Goal: Information Seeking & Learning: Find contact information

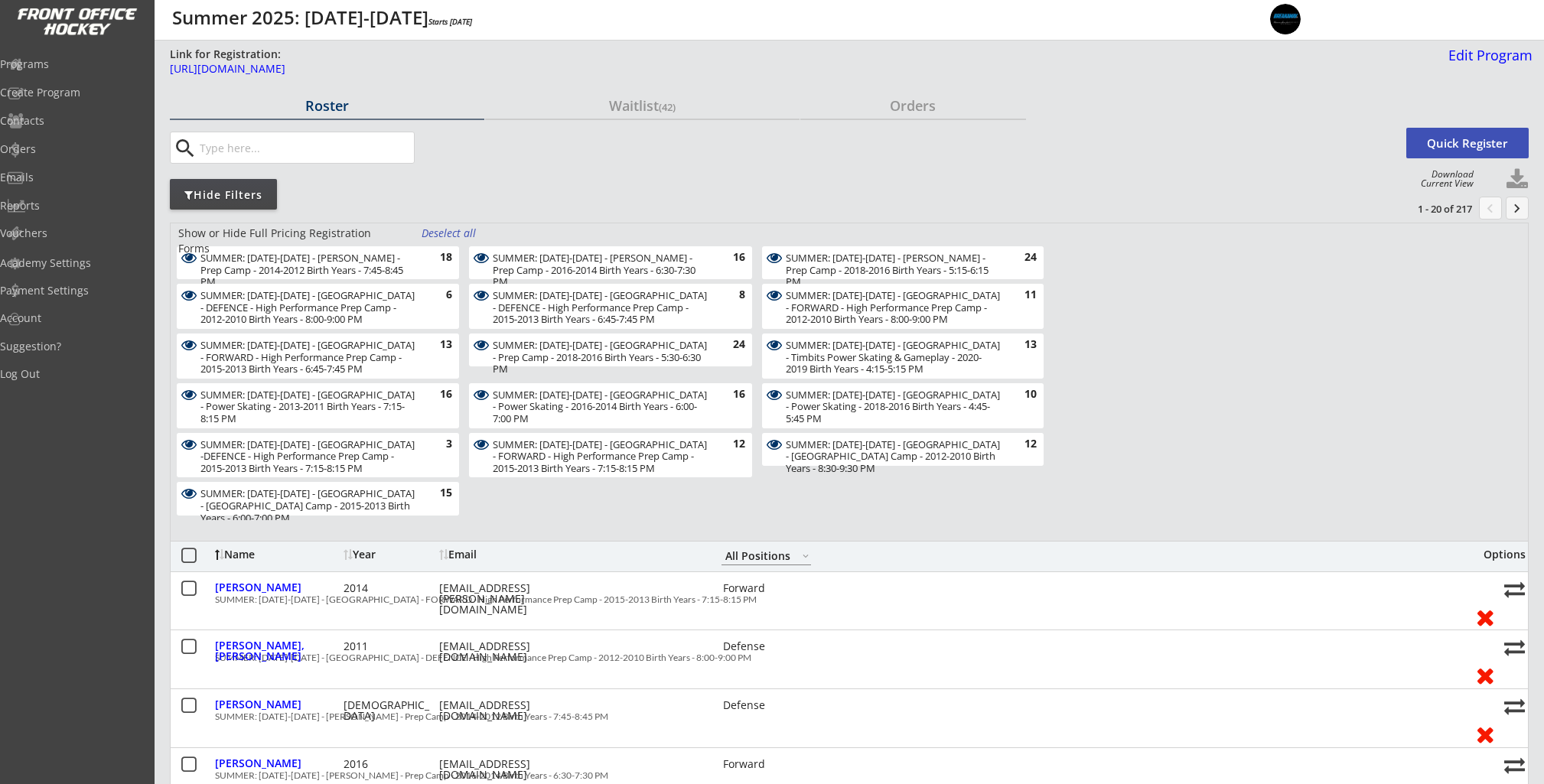
select select ""All Positions""
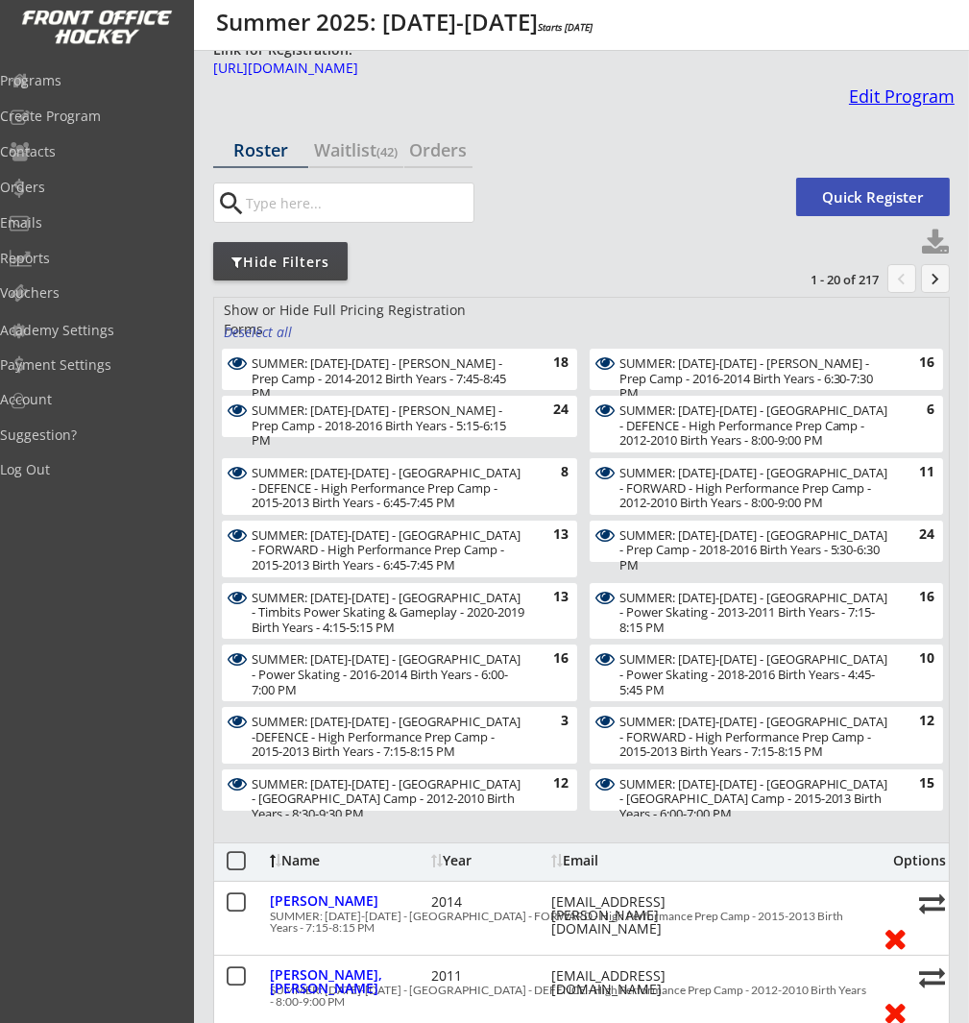
click at [879, 94] on div "Edit Program" at bounding box center [898, 95] width 113 height 17
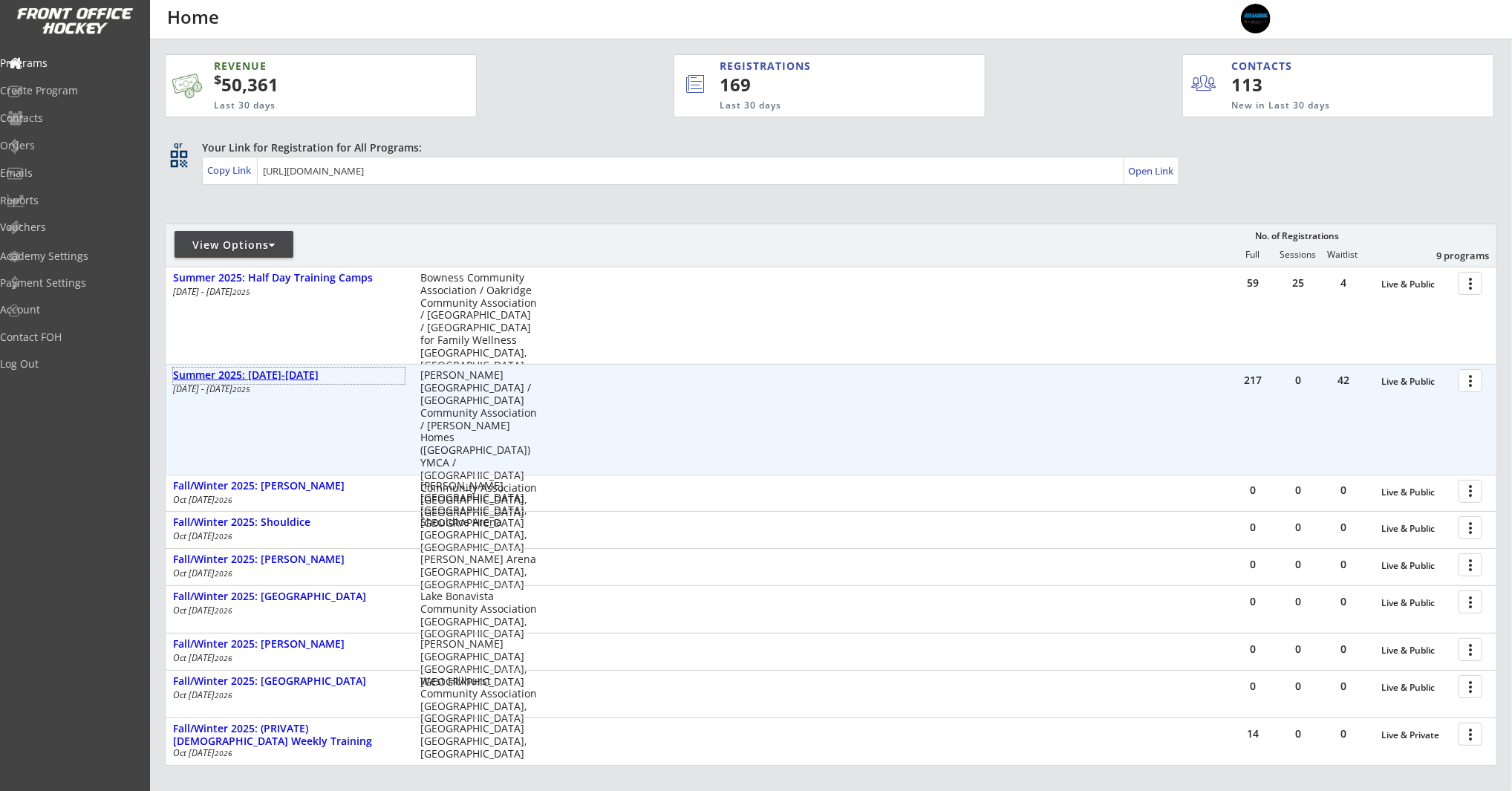
click at [240, 373] on div "Summer 2025: [DATE]-[DATE]" at bounding box center [289, 375] width 232 height 12
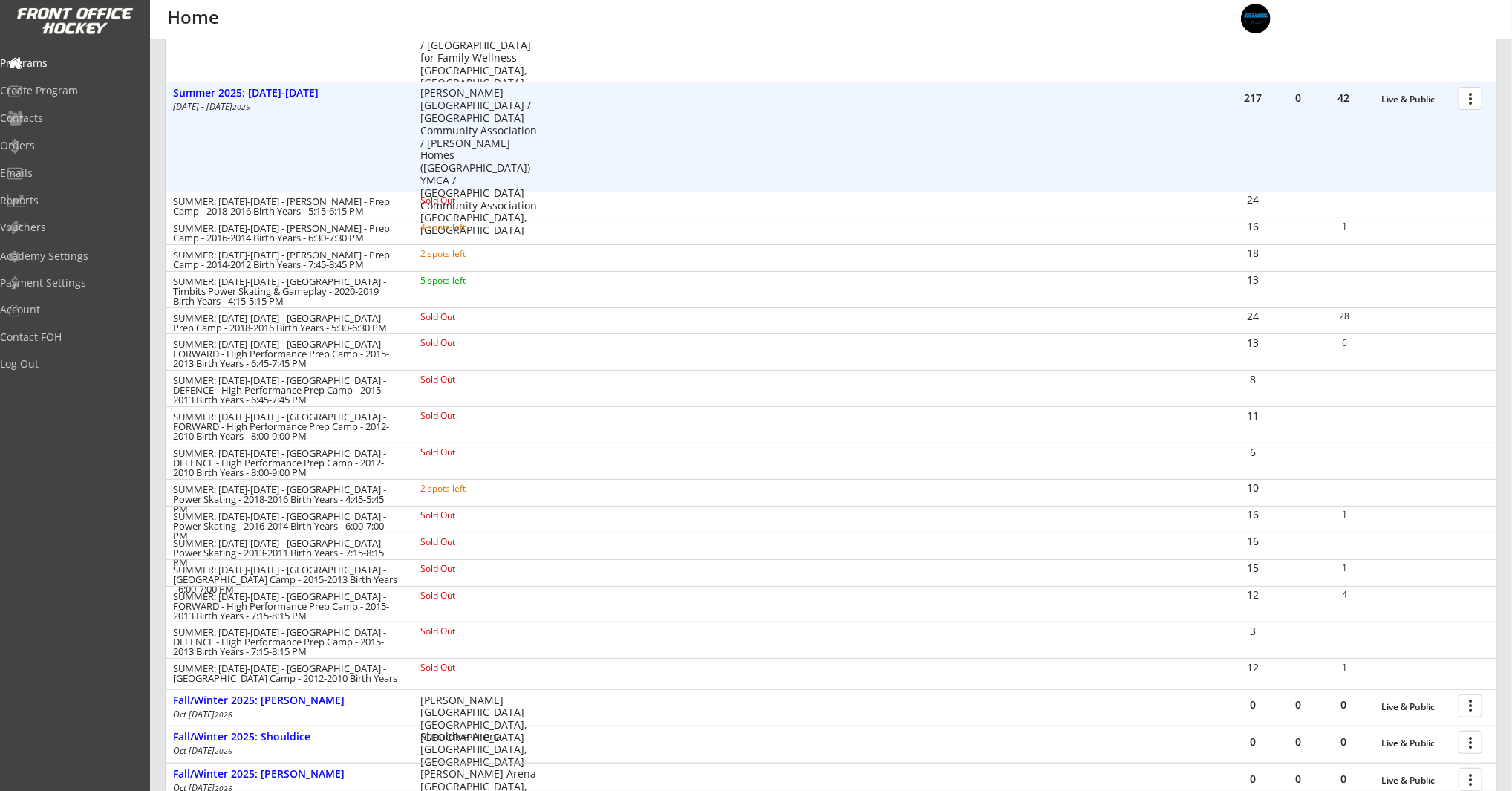
scroll to position [283, 0]
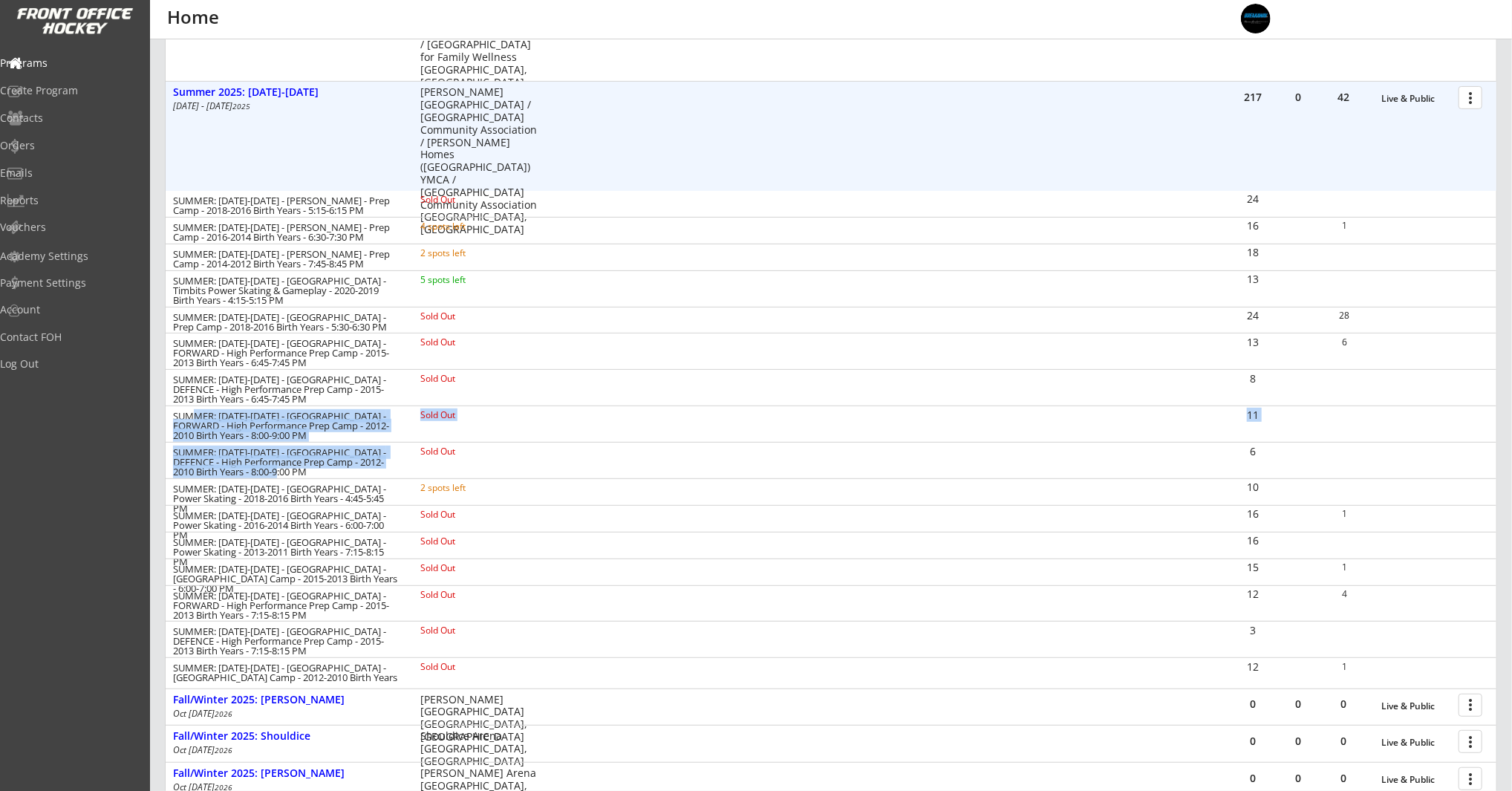
drag, startPoint x: 239, startPoint y: 464, endPoint x: 187, endPoint y: 413, distance: 72.8
click at [187, 413] on div "SUMMER: Aug 25-29 - Jimmie Condon - Prep Camp - 2018-2016 Birth Years - 5:15-6:…" at bounding box center [831, 438] width 1331 height 493
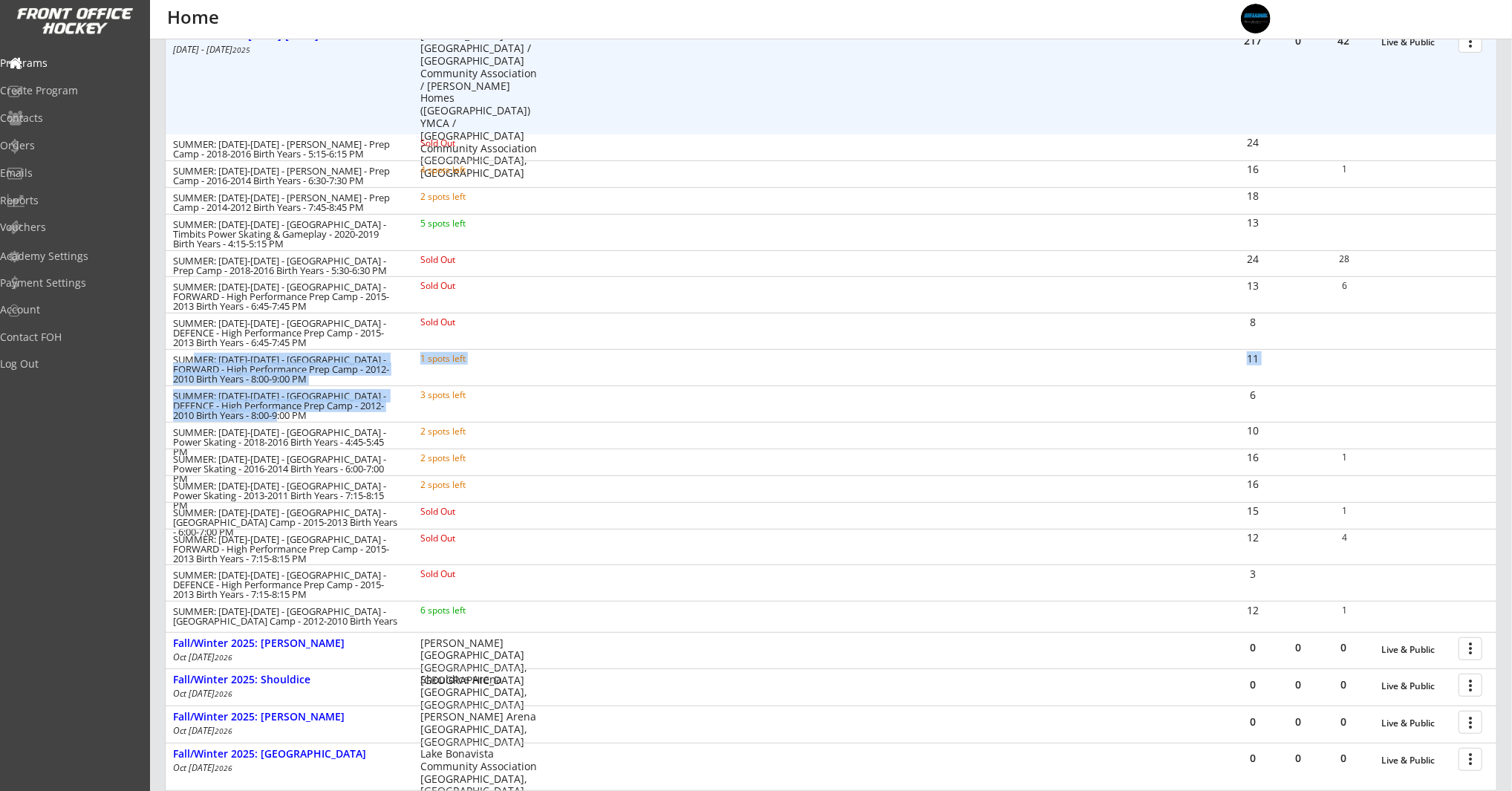
scroll to position [341, 0]
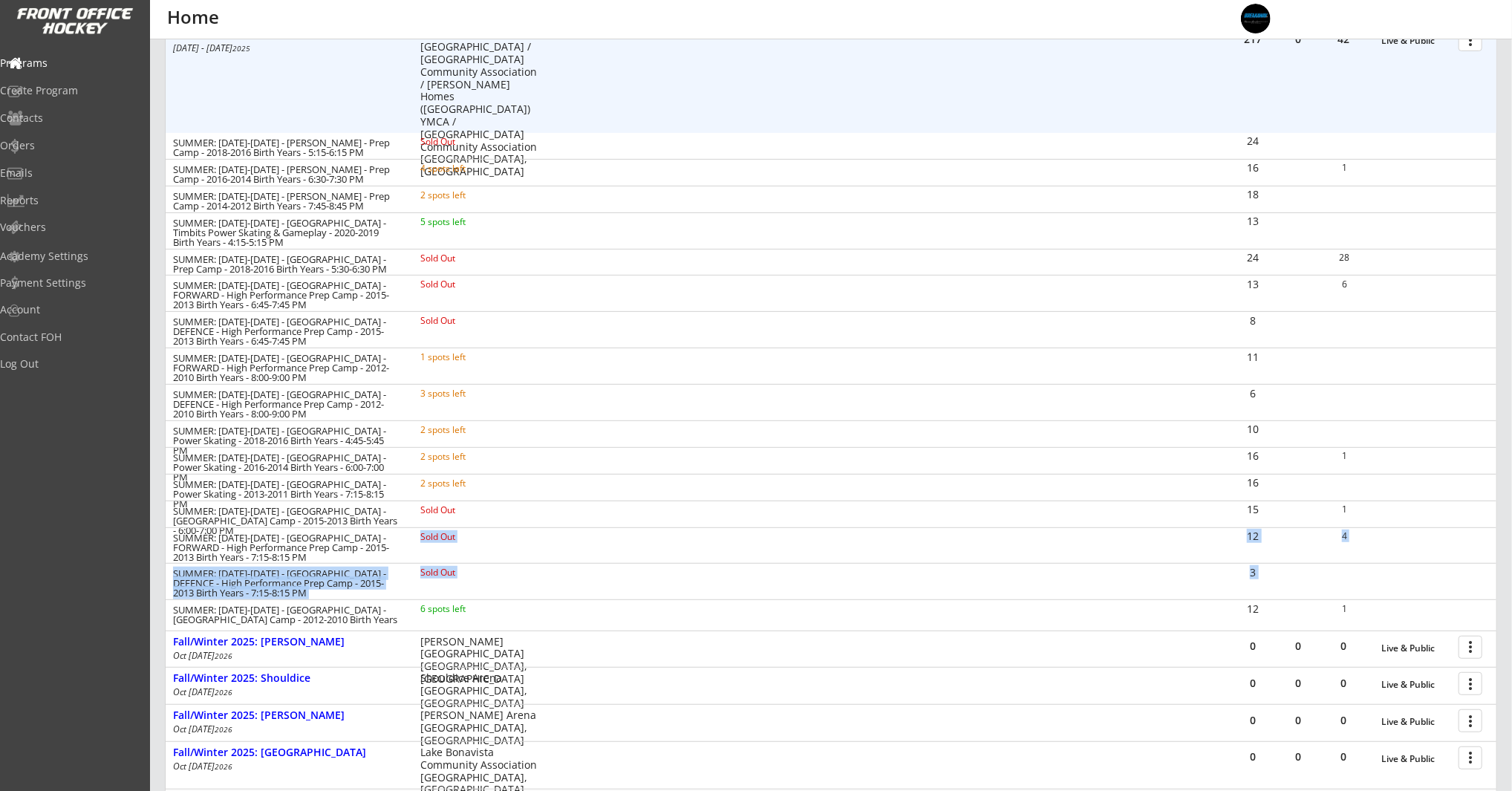
drag, startPoint x: 419, startPoint y: 534, endPoint x: 1047, endPoint y: 581, distance: 629.8
click at [1047, 581] on div "SUMMER: Aug 25-29 - Jimmie Condon - Prep Camp - 2018-2016 Birth Years - 5:15-6:…" at bounding box center [831, 380] width 1331 height 493
click at [1047, 581] on div "SUMMER: Aug 25-29 - West Hillhurst -DEFENCE - High Performance Prep Camp - 2015…" at bounding box center [831, 581] width 1331 height 36
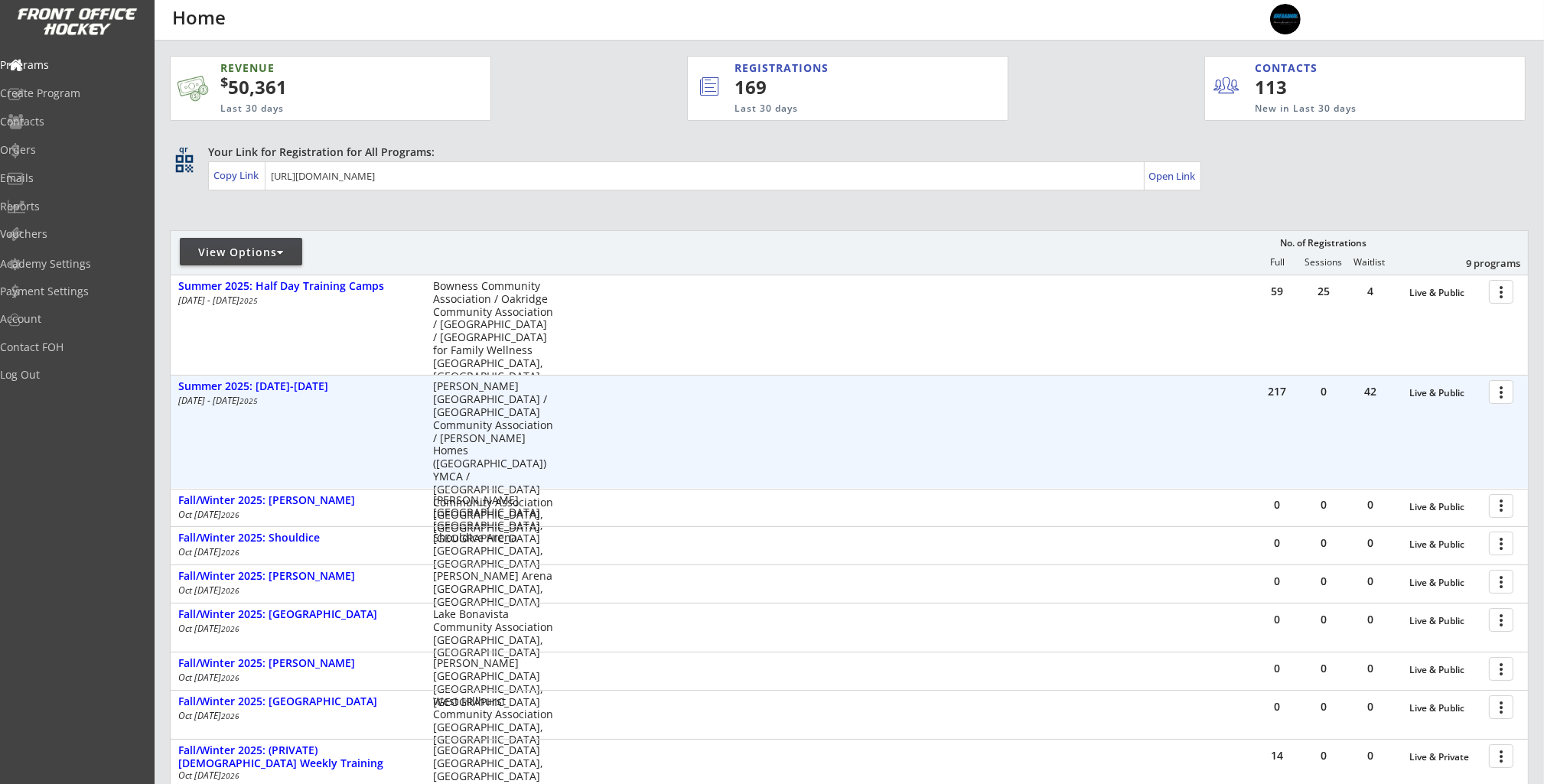
click at [1503, 386] on div at bounding box center [1503, 392] width 27 height 27
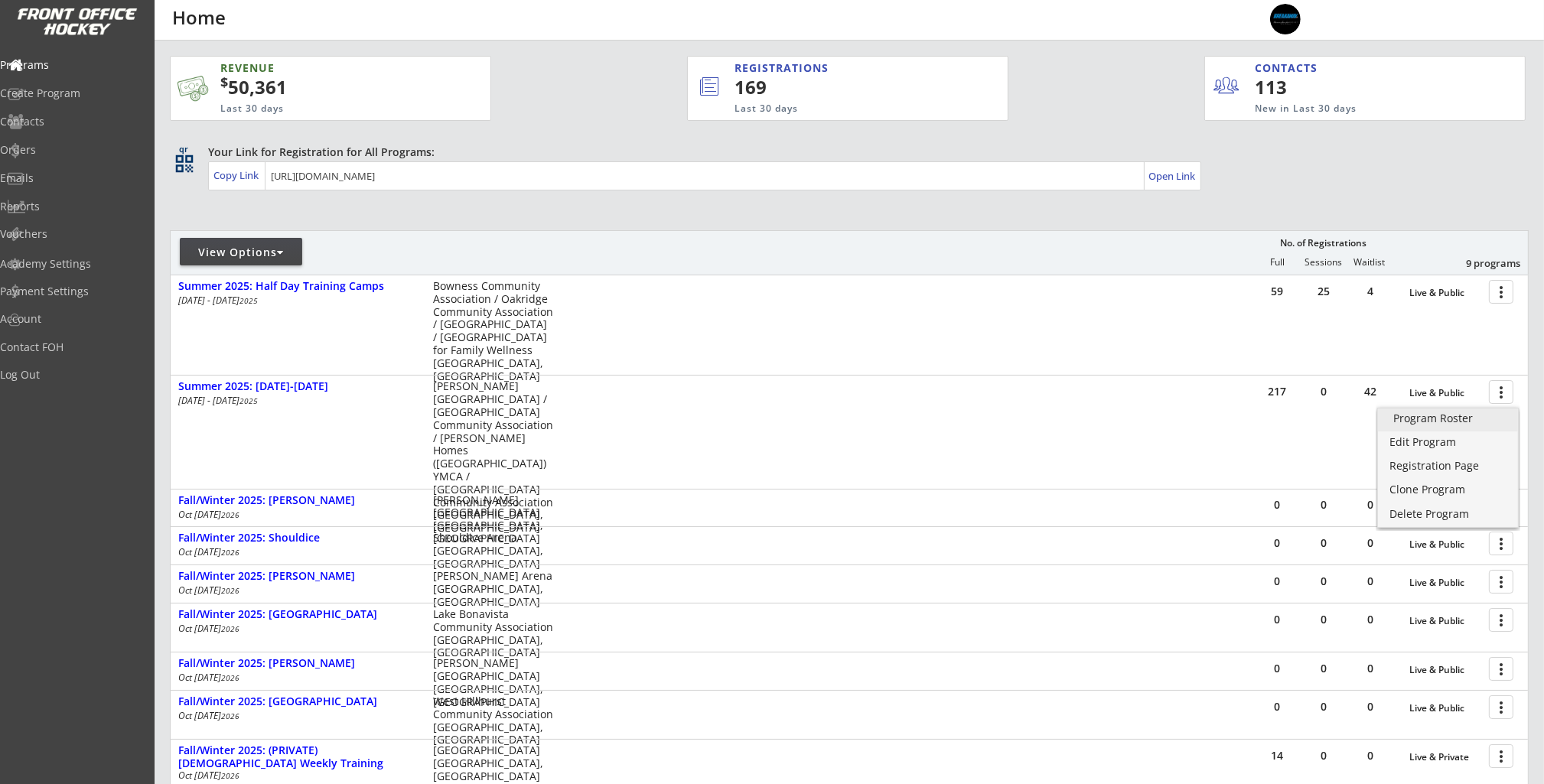
click at [1451, 422] on div "Program Roster" at bounding box center [1447, 418] width 109 height 10
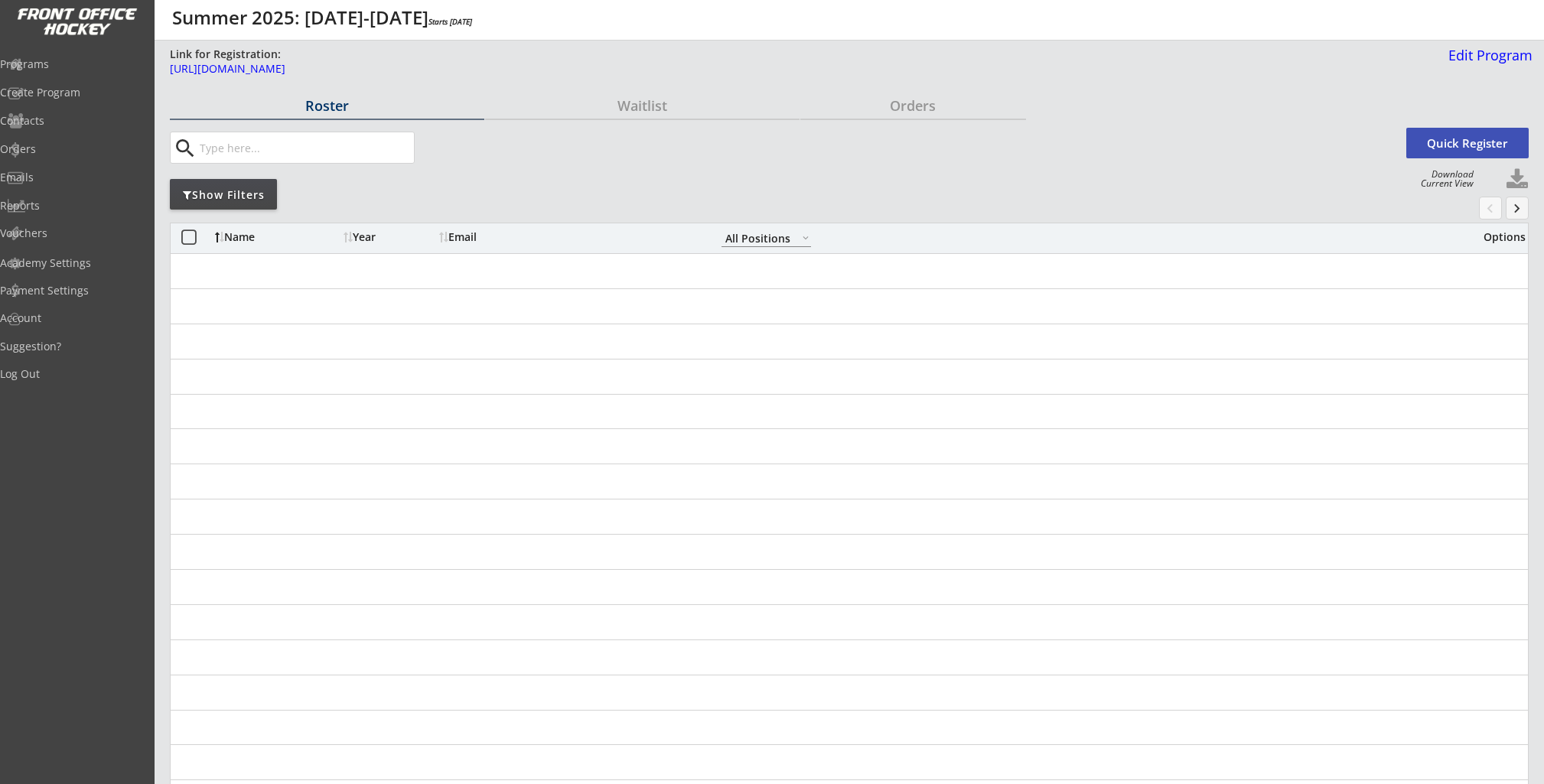
select select ""All Positions""
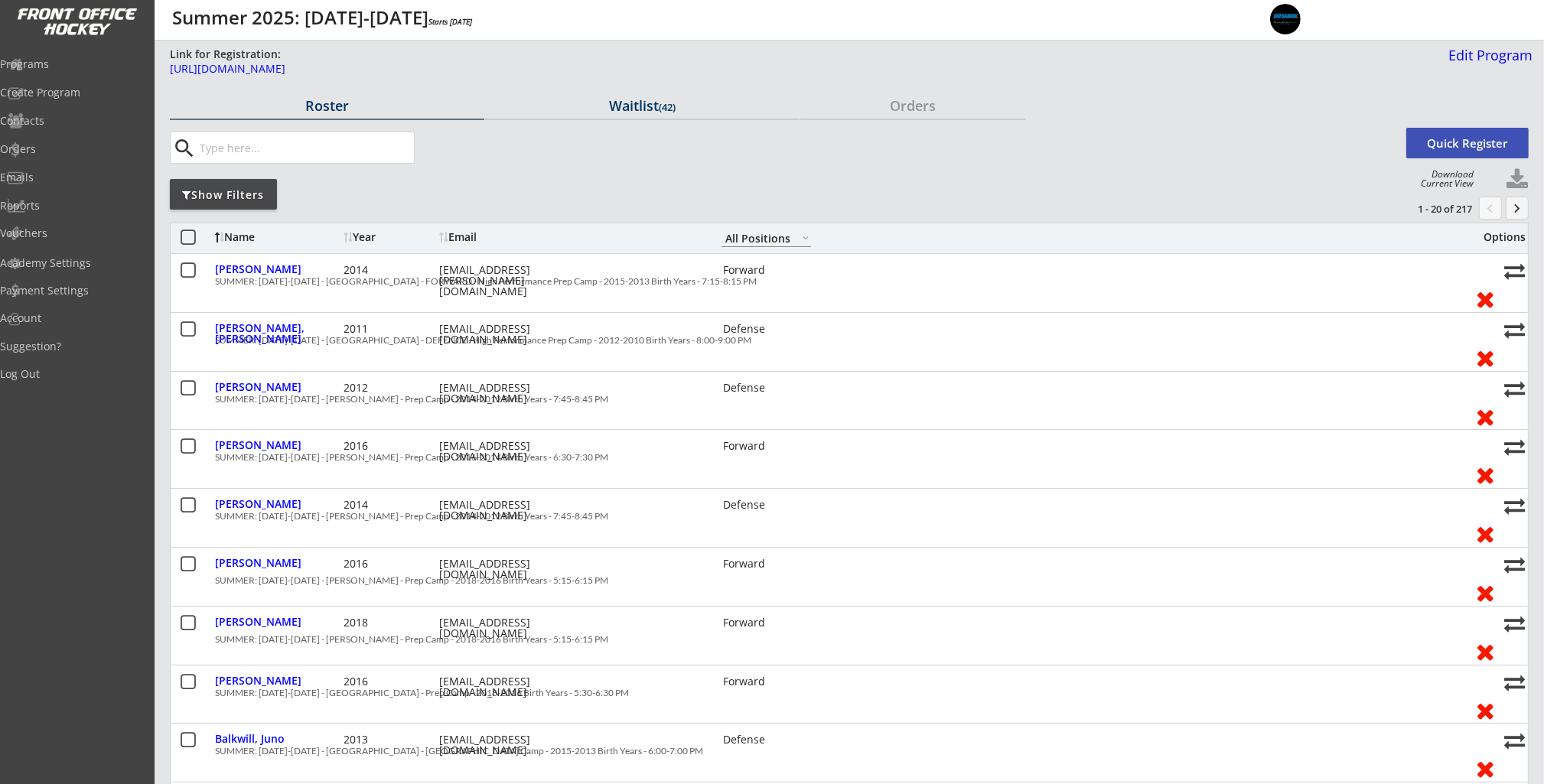
click at [640, 111] on div "Waitlist (42)" at bounding box center [642, 105] width 315 height 14
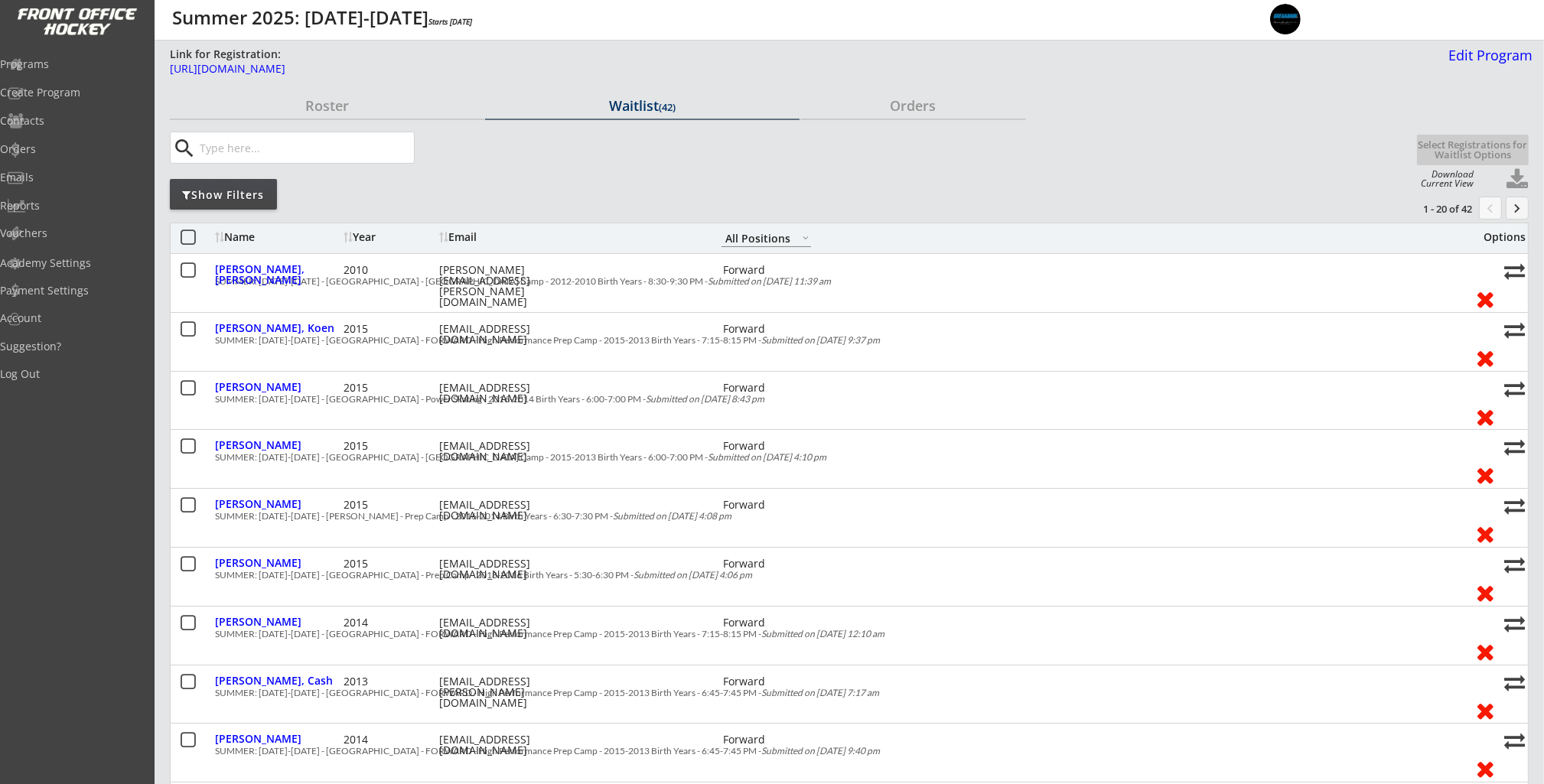
click at [640, 111] on div "Waitlist (42)" at bounding box center [642, 105] width 315 height 14
click at [223, 197] on div "Show Filters" at bounding box center [223, 194] width 107 height 15
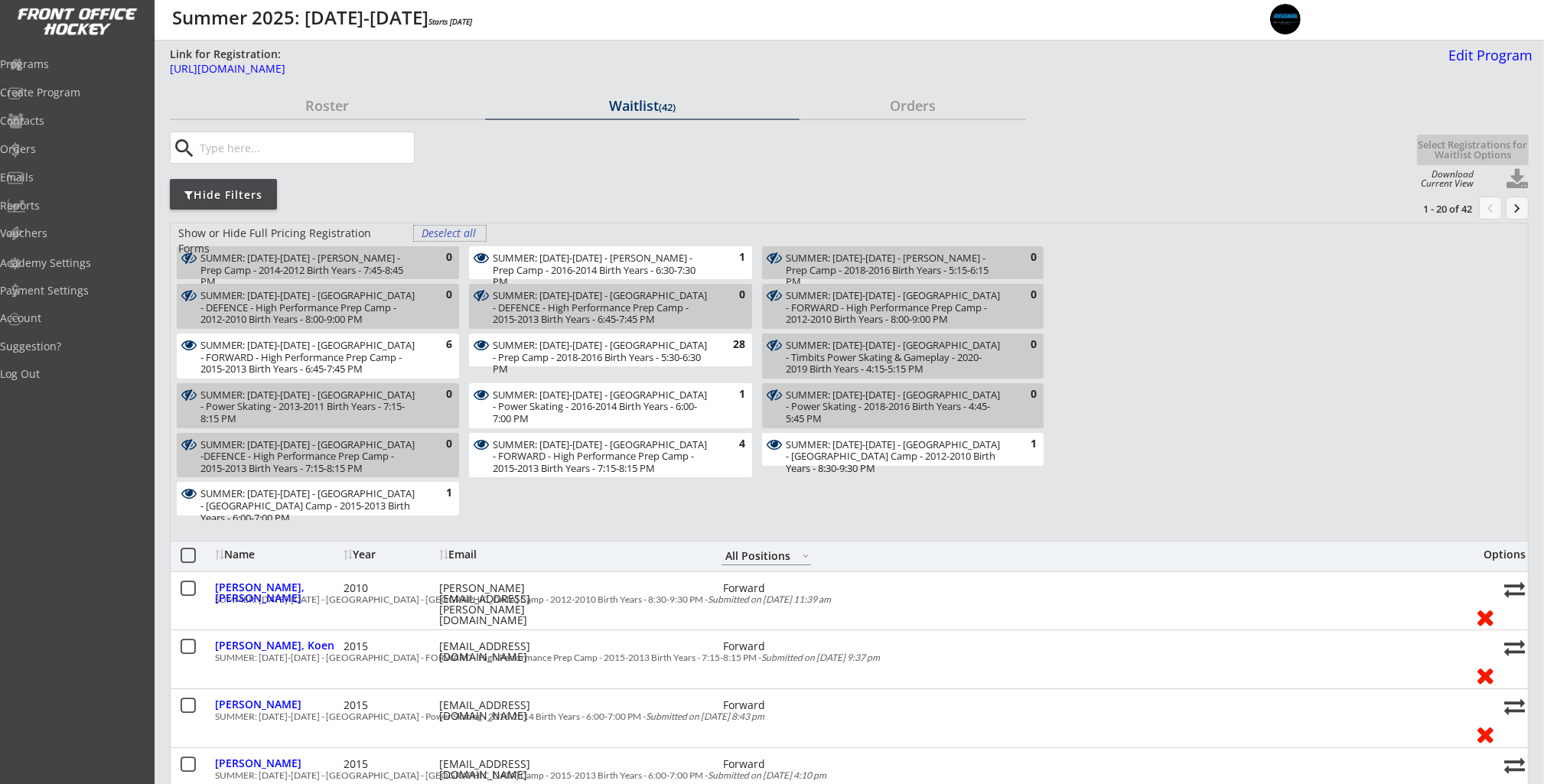
click at [440, 231] on div "Deselect all" at bounding box center [449, 232] width 57 height 15
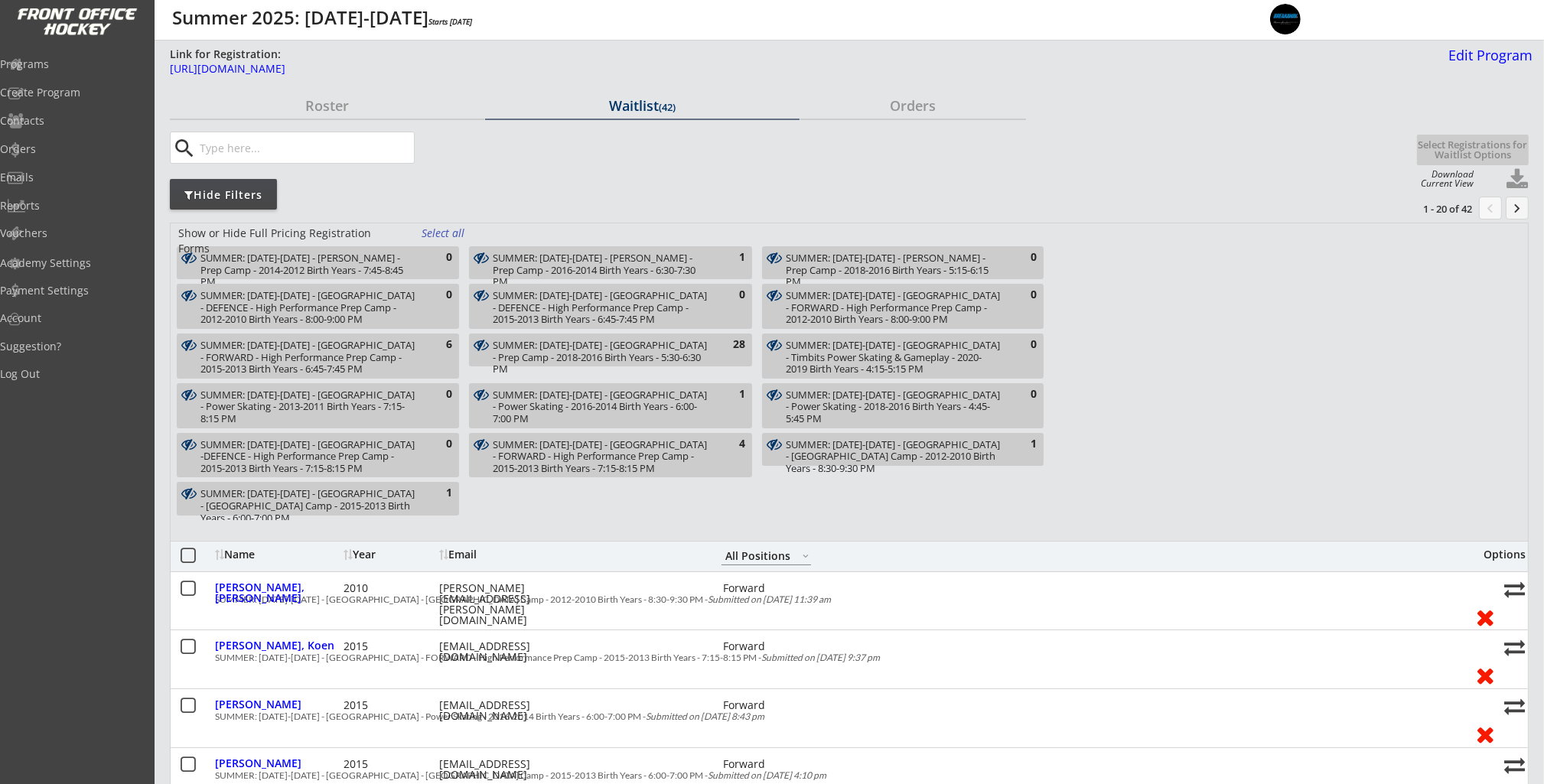
click at [570, 255] on div "SUMMER: [DATE]-[DATE] - [PERSON_NAME] - Prep Camp - 2016-2014 Birth Years - 6:3…" at bounding box center [601, 270] width 217 height 36
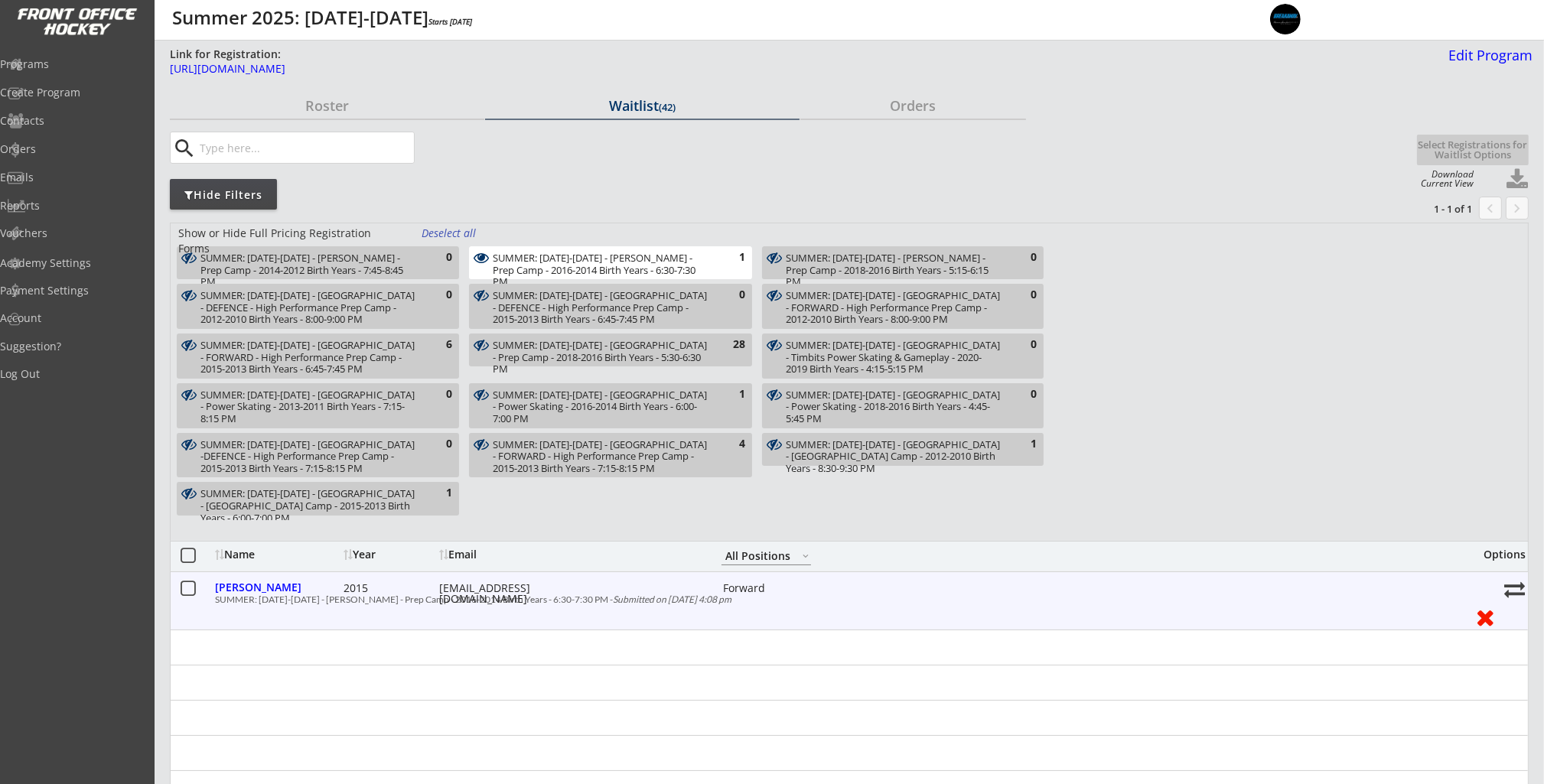
click at [496, 588] on div "[EMAIL_ADDRESS][DOMAIN_NAME]" at bounding box center [507, 593] width 138 height 21
copy div "[EMAIL_ADDRESS][DOMAIN_NAME]"
drag, startPoint x: 259, startPoint y: 599, endPoint x: 582, endPoint y: 599, distance: 323.0
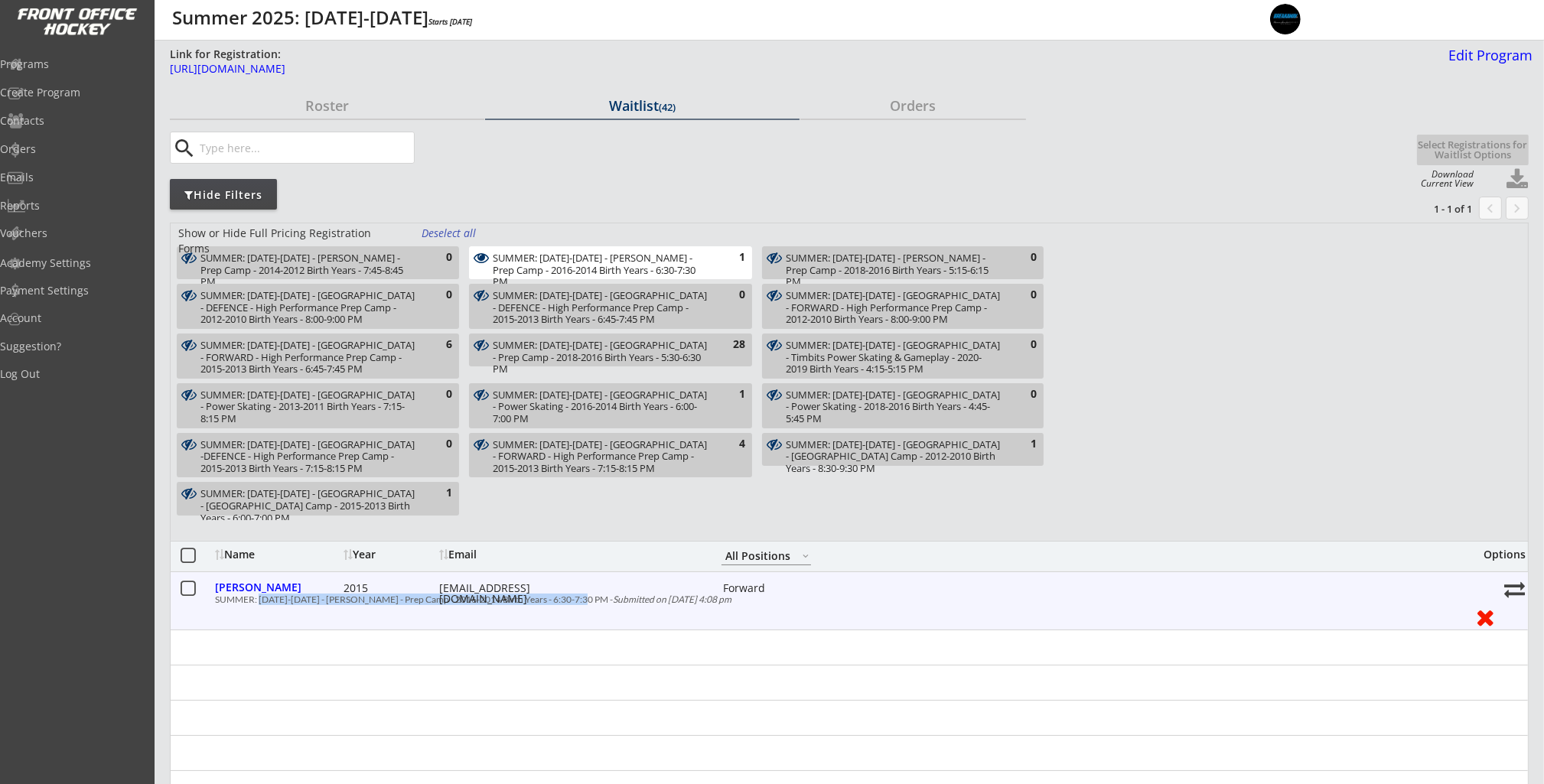
click at [582, 599] on div "SUMMER: [DATE]-[DATE] - [PERSON_NAME] - Prep Camp - 2016-2014 Birth Years - 6:3…" at bounding box center [838, 599] width 1248 height 10
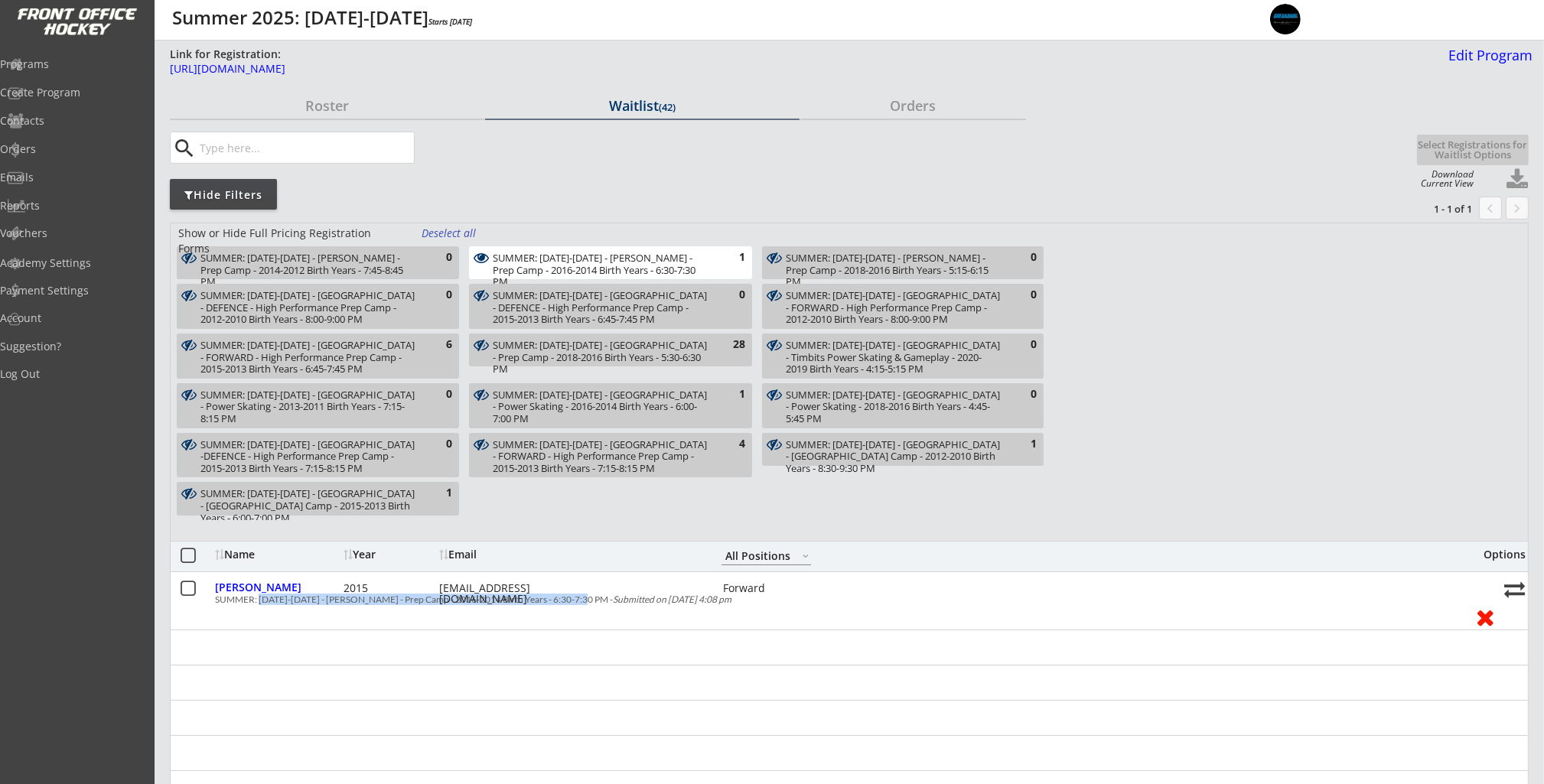
copy div "[DATE]-[DATE] - [PERSON_NAME] - Prep Camp - 2016-2014 Birth Years - 6:30-7:30 PM"
click at [428, 71] on div "[URL][DOMAIN_NAME]" at bounding box center [555, 68] width 771 height 10
click at [588, 268] on div "SUMMER: [DATE]-[DATE] - [PERSON_NAME] - Prep Camp - 2016-2014 Birth Years - 6:3…" at bounding box center [601, 270] width 217 height 36
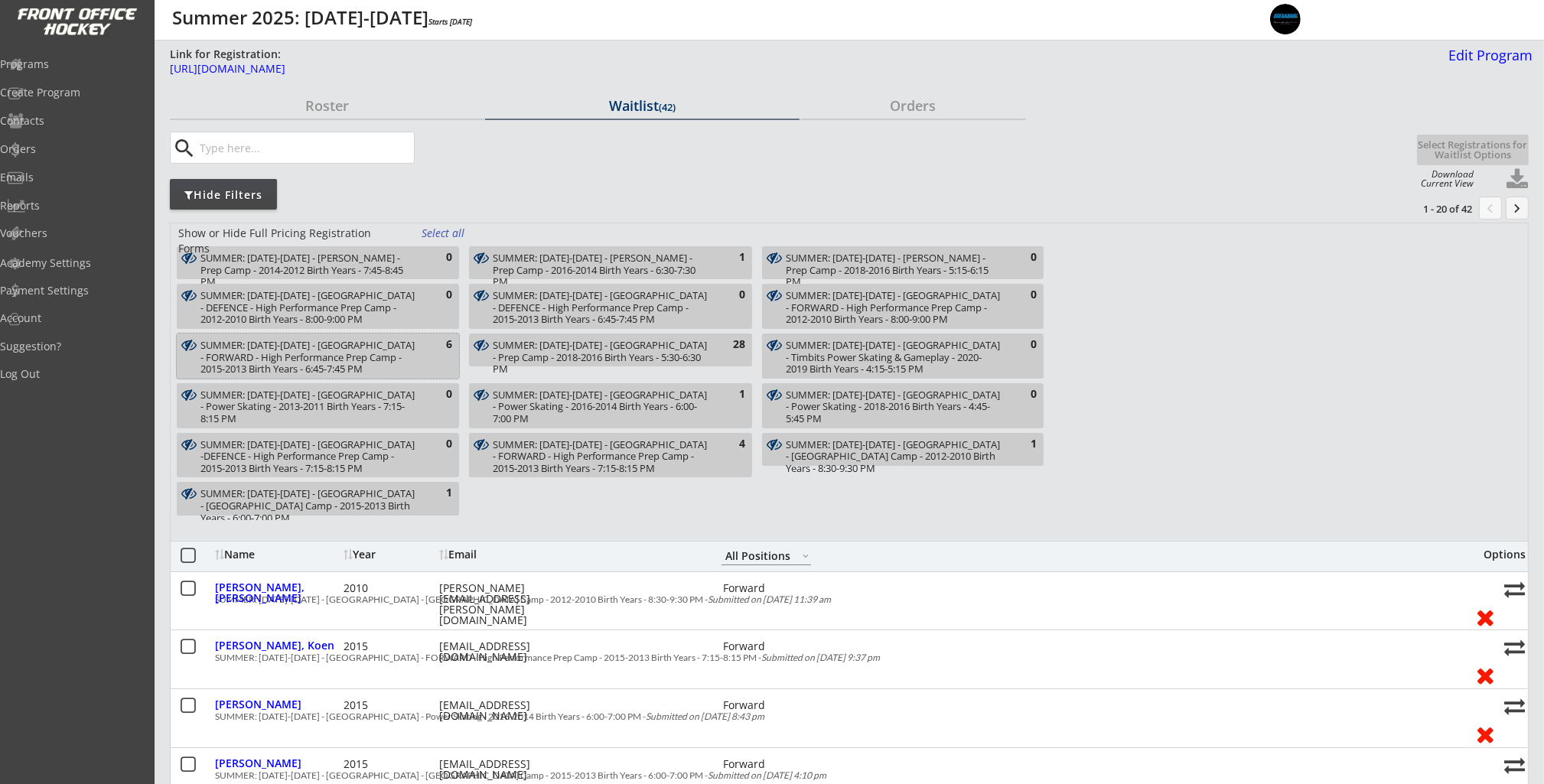
click at [399, 345] on div "SUMMER: [DATE]-[DATE] - [GEOGRAPHIC_DATA] - FORWARD - High Performance Prep Cam…" at bounding box center [309, 357] width 217 height 36
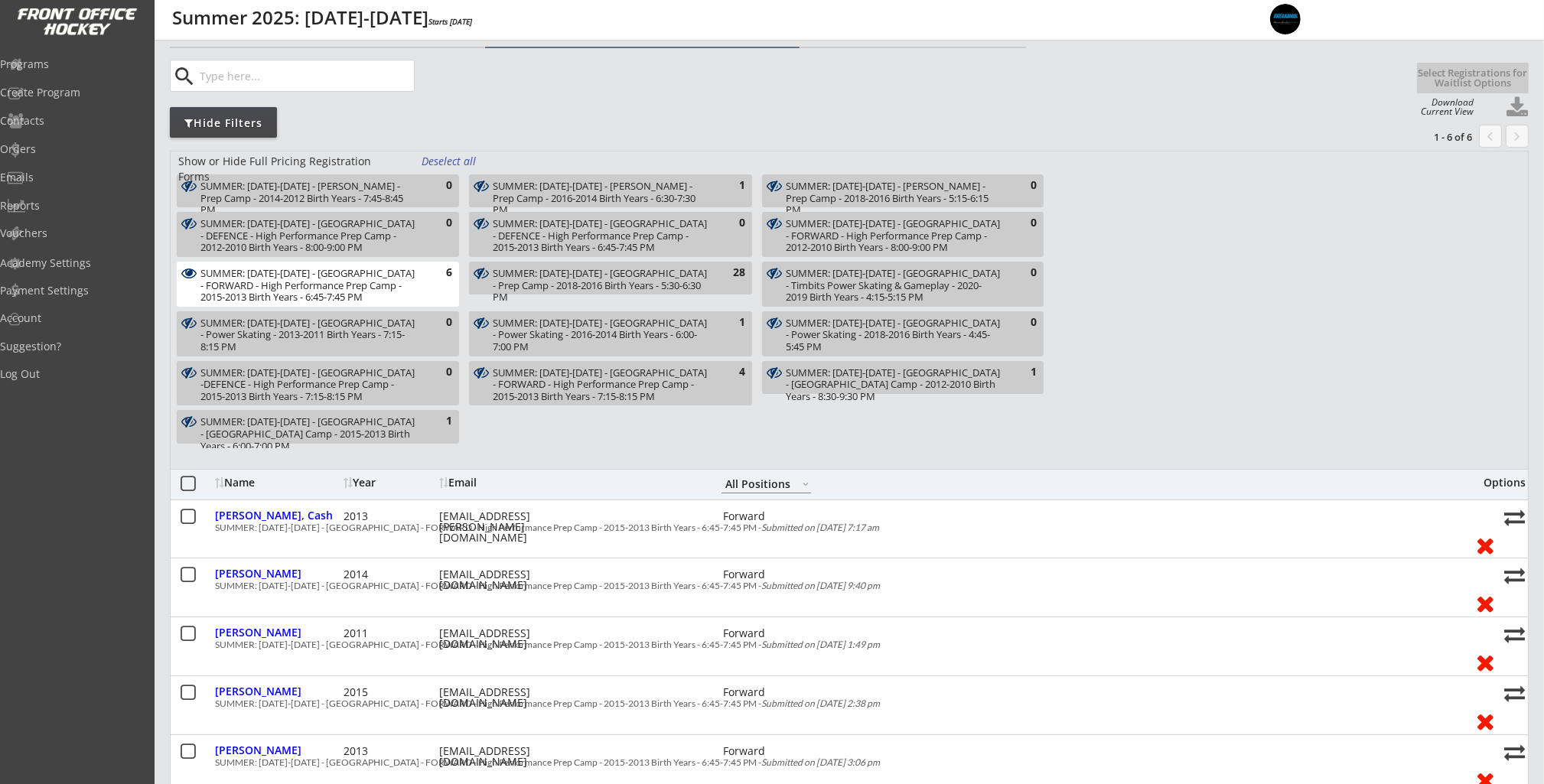
scroll to position [76, 0]
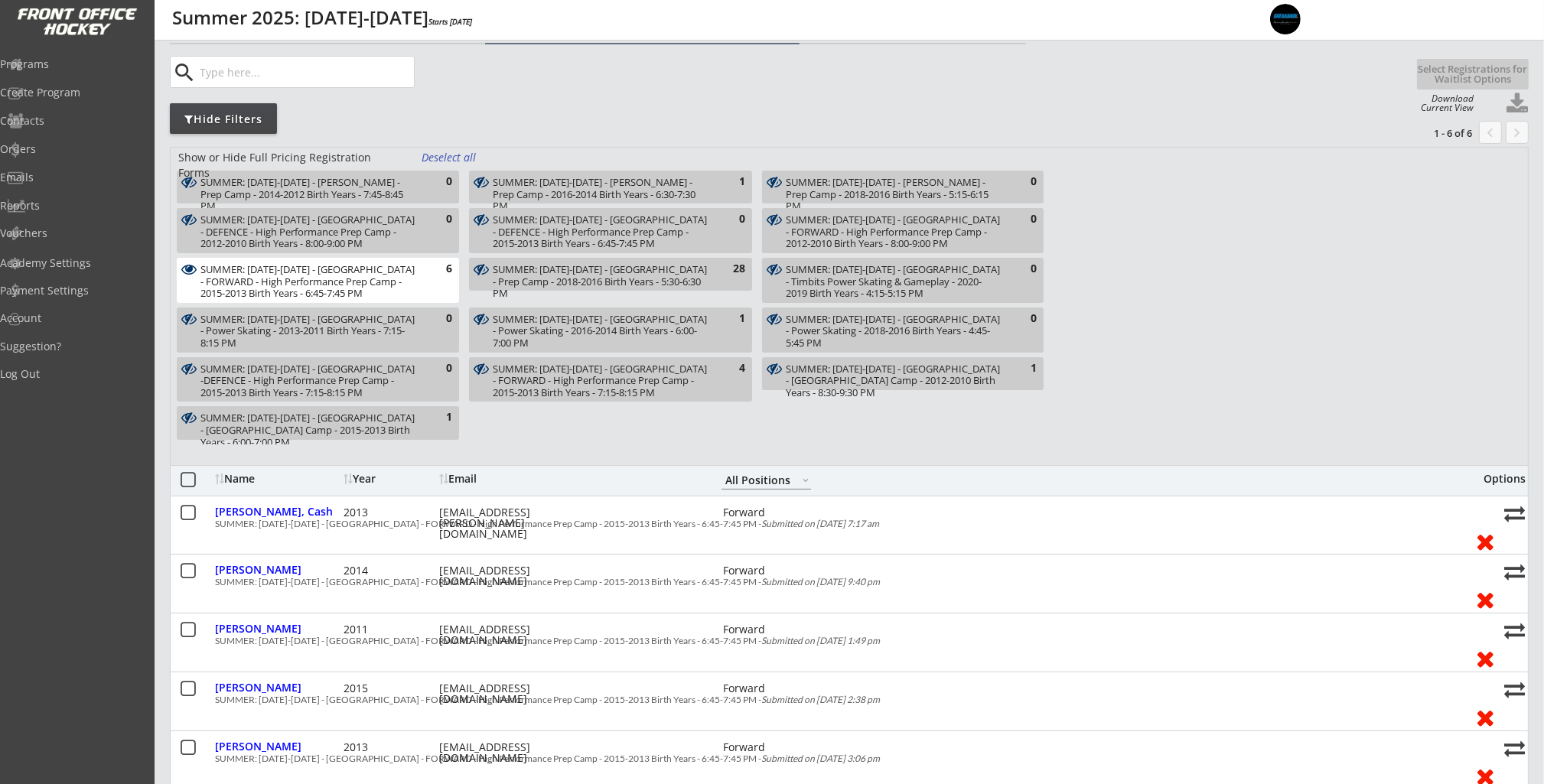
click at [378, 282] on div "SUMMER: [DATE]-[DATE] - [GEOGRAPHIC_DATA] - FORWARD - High Performance Prep Cam…" at bounding box center [309, 281] width 217 height 36
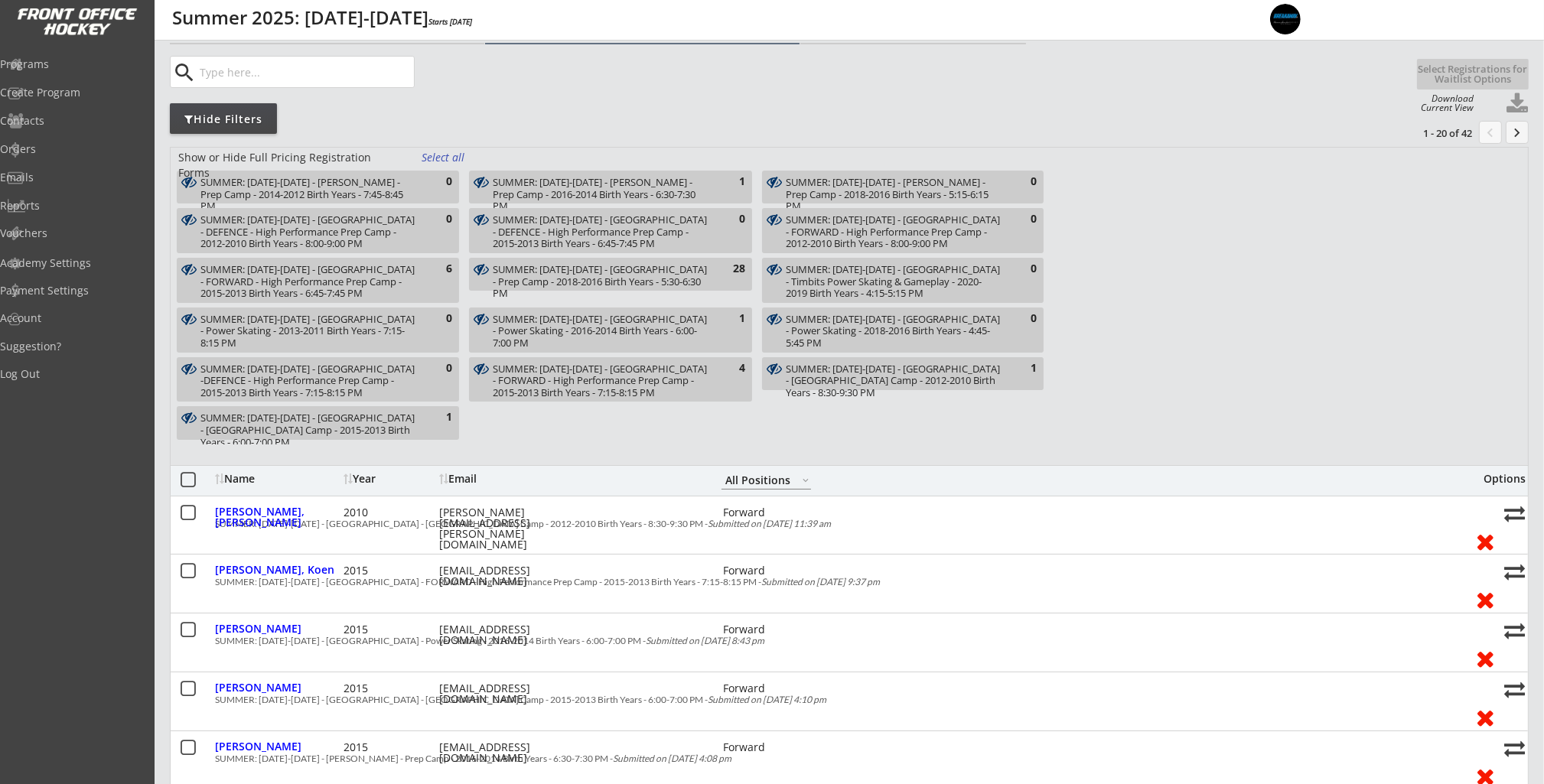
click at [547, 330] on div "SUMMER: [DATE]-[DATE] - [GEOGRAPHIC_DATA] - Power Skating - 2016-2014 Birth Yea…" at bounding box center [601, 331] width 217 height 36
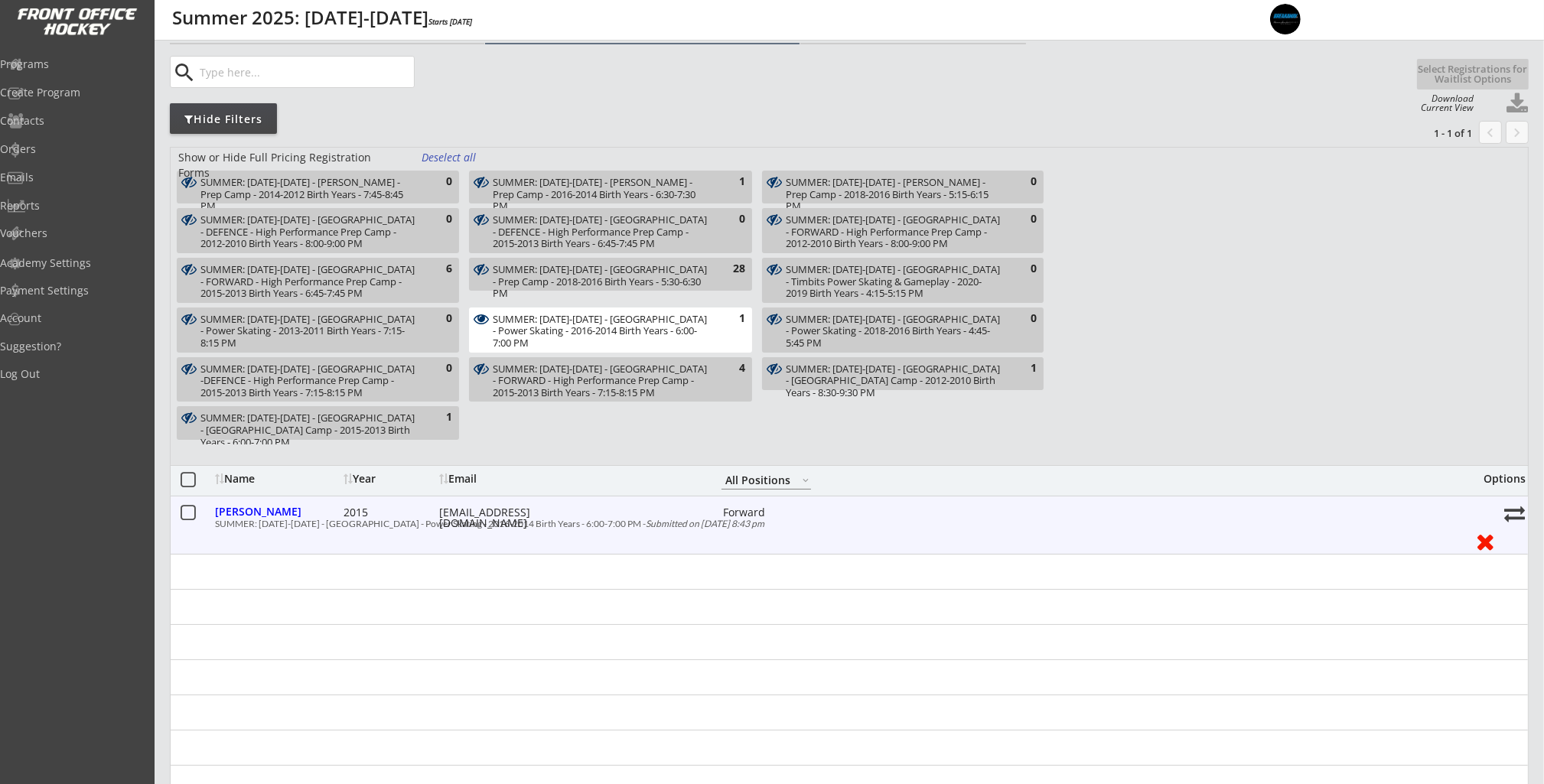
click at [215, 525] on div "SUMMER: [DATE]-[DATE] - [GEOGRAPHIC_DATA] - Power Skating - 2016-2014 Birth Yea…" at bounding box center [838, 524] width 1248 height 10
click at [259, 524] on div "SUMMER: [DATE]-[DATE] - [GEOGRAPHIC_DATA] - Power Skating - 2016-2014 Birth Yea…" at bounding box center [838, 524] width 1248 height 10
drag, startPoint x: 308, startPoint y: 524, endPoint x: 610, endPoint y: 525, distance: 302.0
click at [610, 525] on div "SUMMER: [DATE]-[DATE] - [GEOGRAPHIC_DATA] - Power Skating - 2016-2014 Birth Yea…" at bounding box center [838, 524] width 1248 height 10
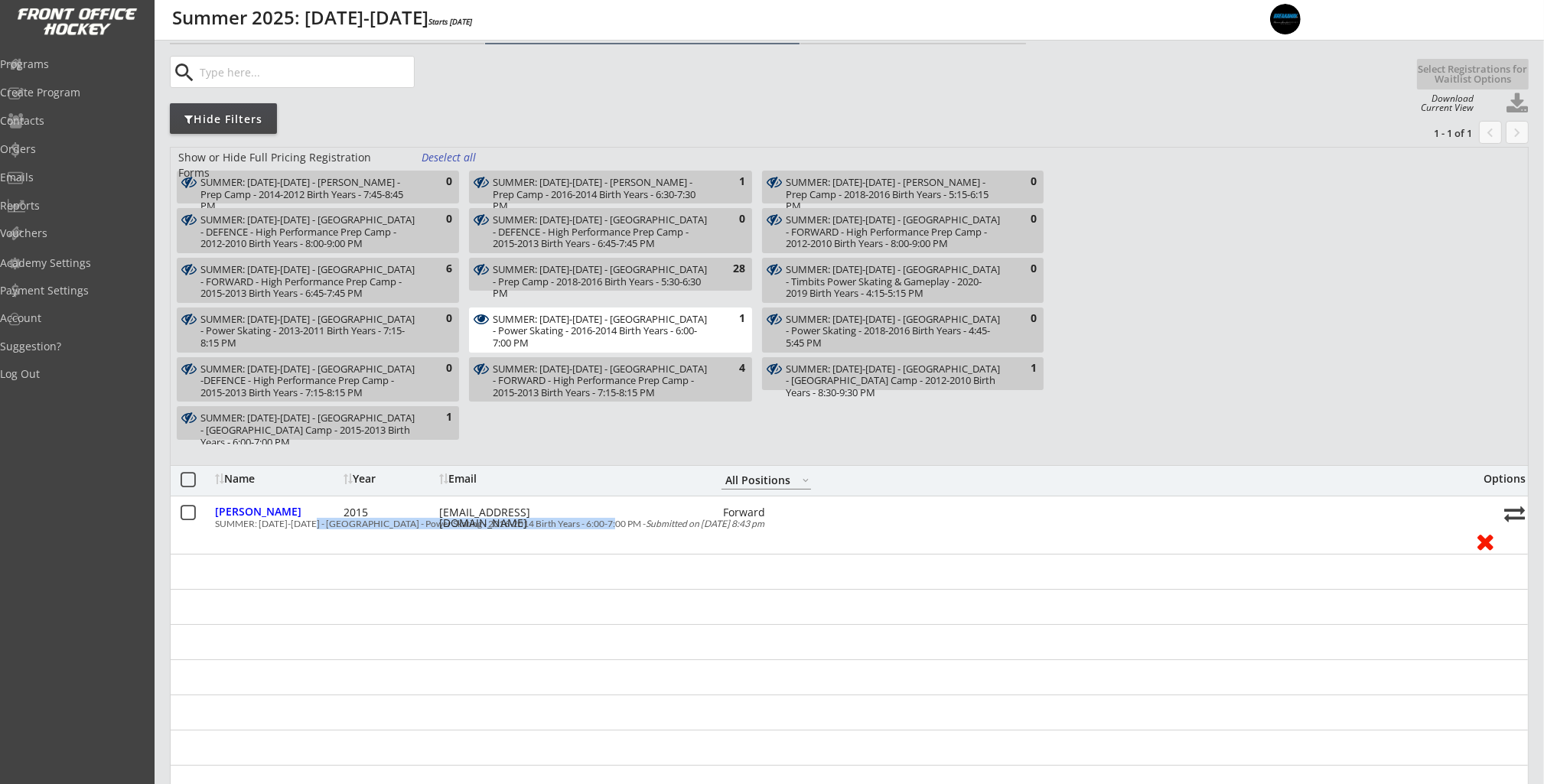
copy div "Rocky Ridge YMCA - Power Skating - 2016-2014 Birth Years - 6:00-7:00 PM"
click at [467, 583] on div at bounding box center [849, 571] width 1357 height 35
click at [604, 329] on div "SUMMER: [DATE]-[DATE] - [GEOGRAPHIC_DATA] - Power Skating - 2016-2014 Birth Yea…" at bounding box center [601, 331] width 217 height 36
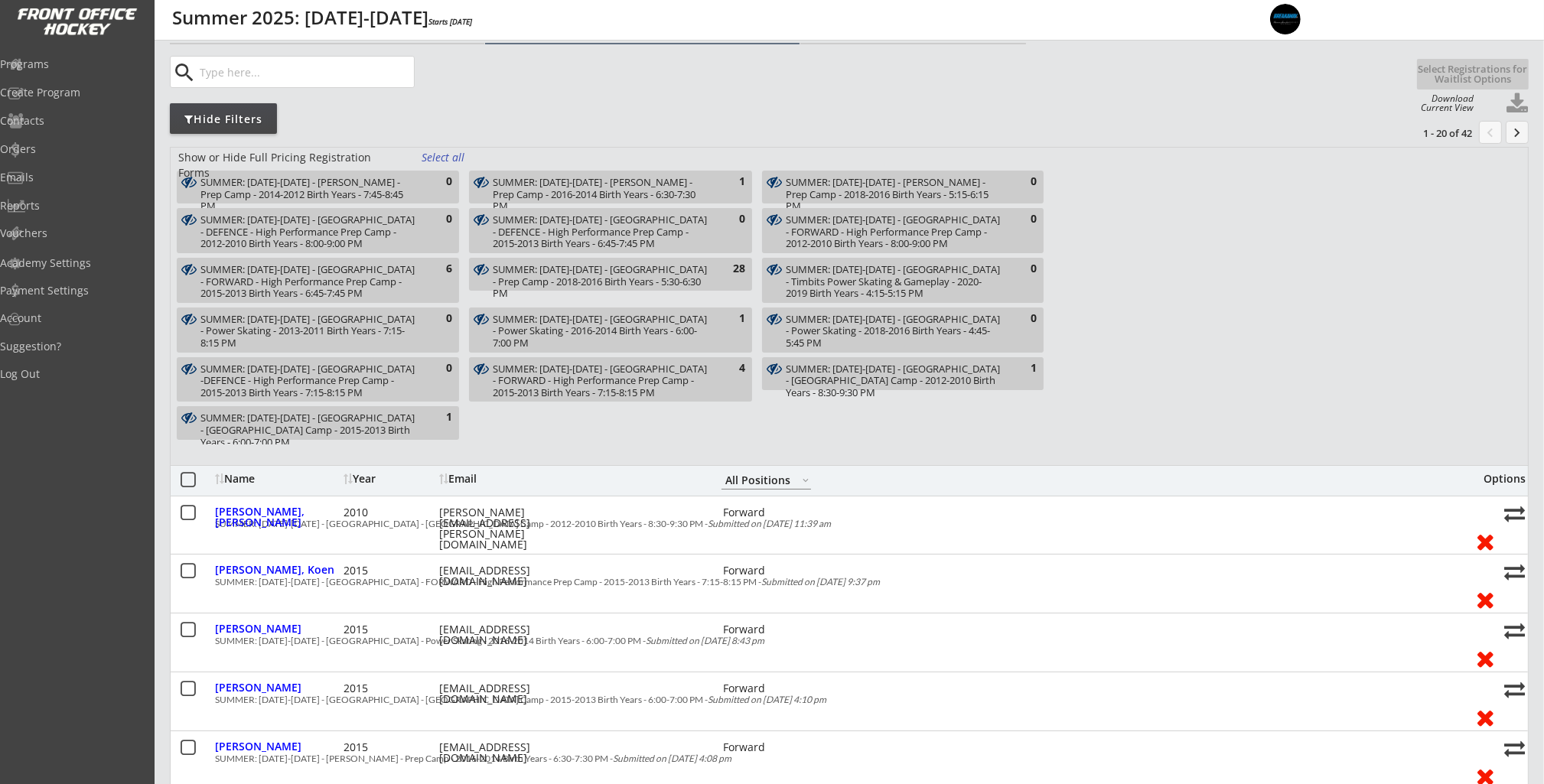
click at [789, 382] on div "SUMMER: [DATE]-[DATE] - [GEOGRAPHIC_DATA] - [GEOGRAPHIC_DATA] Camp - 2012-2010 …" at bounding box center [894, 380] width 217 height 36
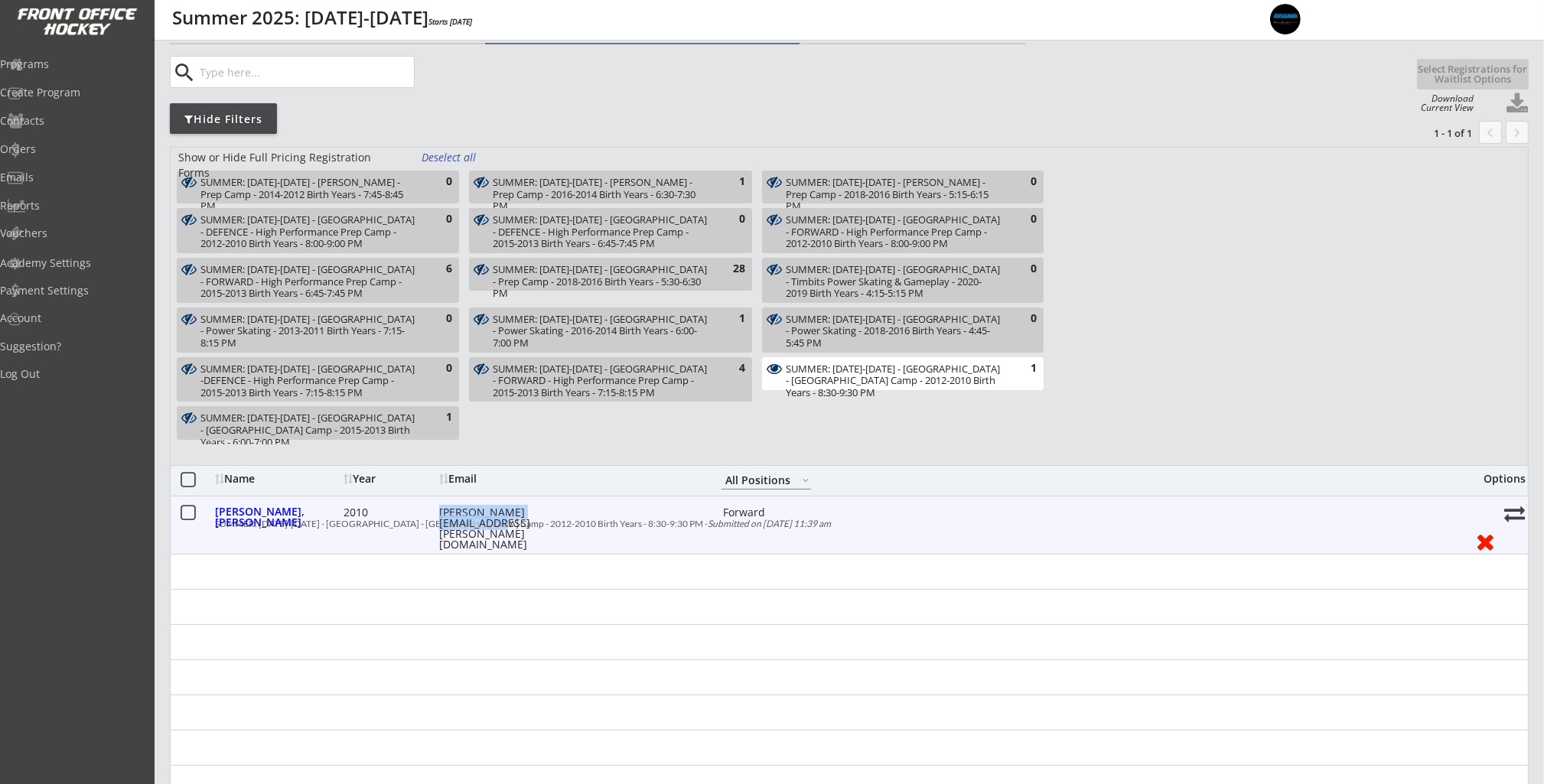
drag, startPoint x: 439, startPoint y: 513, endPoint x: 574, endPoint y: 515, distance: 135.0
click at [574, 515] on div "[PERSON_NAME][EMAIL_ADDRESS][PERSON_NAME][DOMAIN_NAME]" at bounding box center [507, 529] width 138 height 43
copy div "[PERSON_NAME][EMAIL_ADDRESS][PERSON_NAME][DOMAIN_NAME]"
drag, startPoint x: 309, startPoint y: 524, endPoint x: 577, endPoint y: 525, distance: 268.0
click at [577, 525] on div "SUMMER: [DATE]-[DATE] - [GEOGRAPHIC_DATA] - [GEOGRAPHIC_DATA] Camp - 2012-2010 …" at bounding box center [838, 524] width 1248 height 10
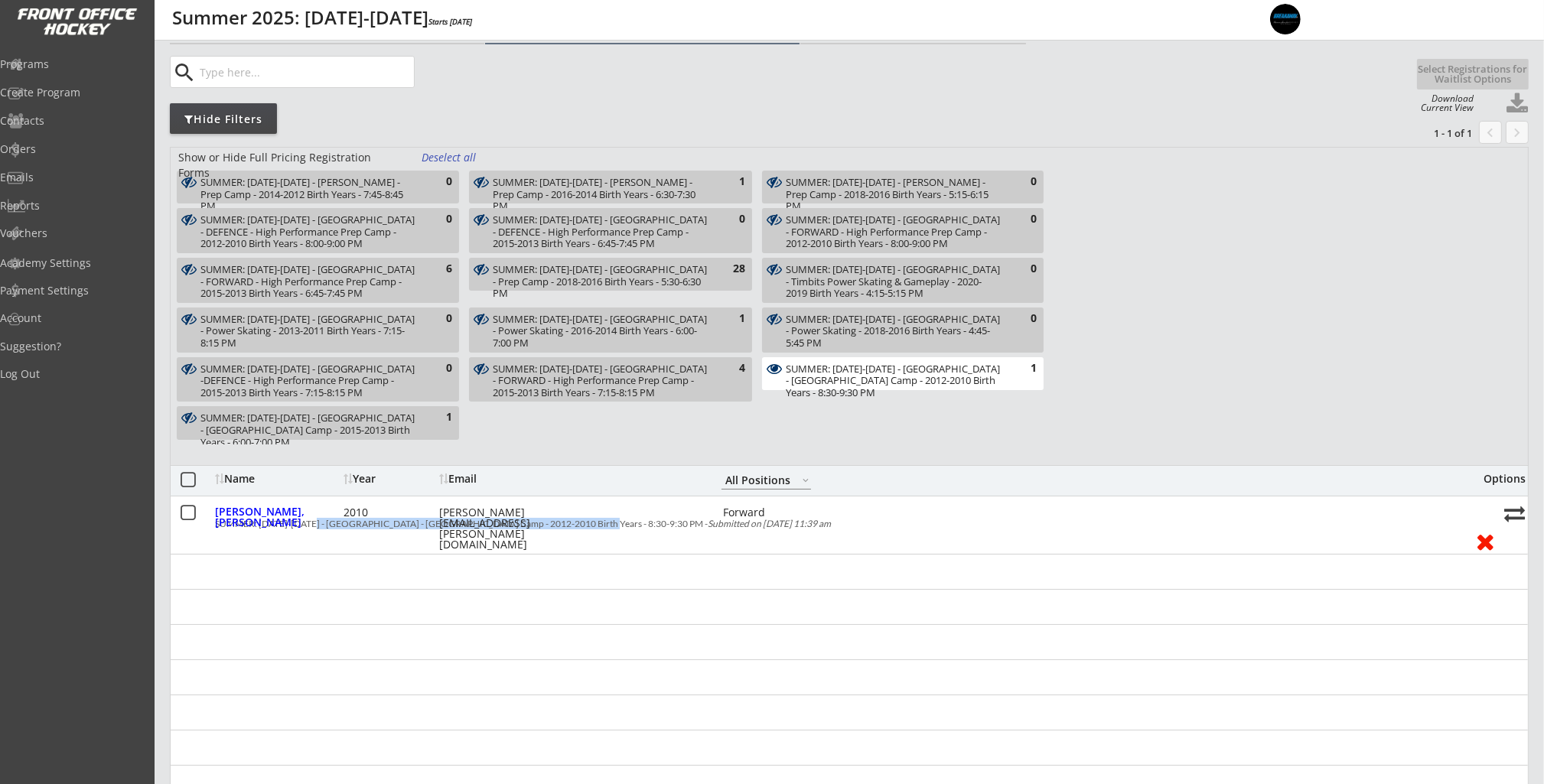
copy div "[GEOGRAPHIC_DATA] - Prep Camp - 2012-2010 Birth Years - 8:30-9:30 PM"
drag, startPoint x: 817, startPoint y: 375, endPoint x: 770, endPoint y: 381, distance: 47.4
click at [817, 375] on div "SUMMER: [DATE]-[DATE] - [GEOGRAPHIC_DATA] - [GEOGRAPHIC_DATA] Camp - 2012-2010 …" at bounding box center [894, 380] width 217 height 36
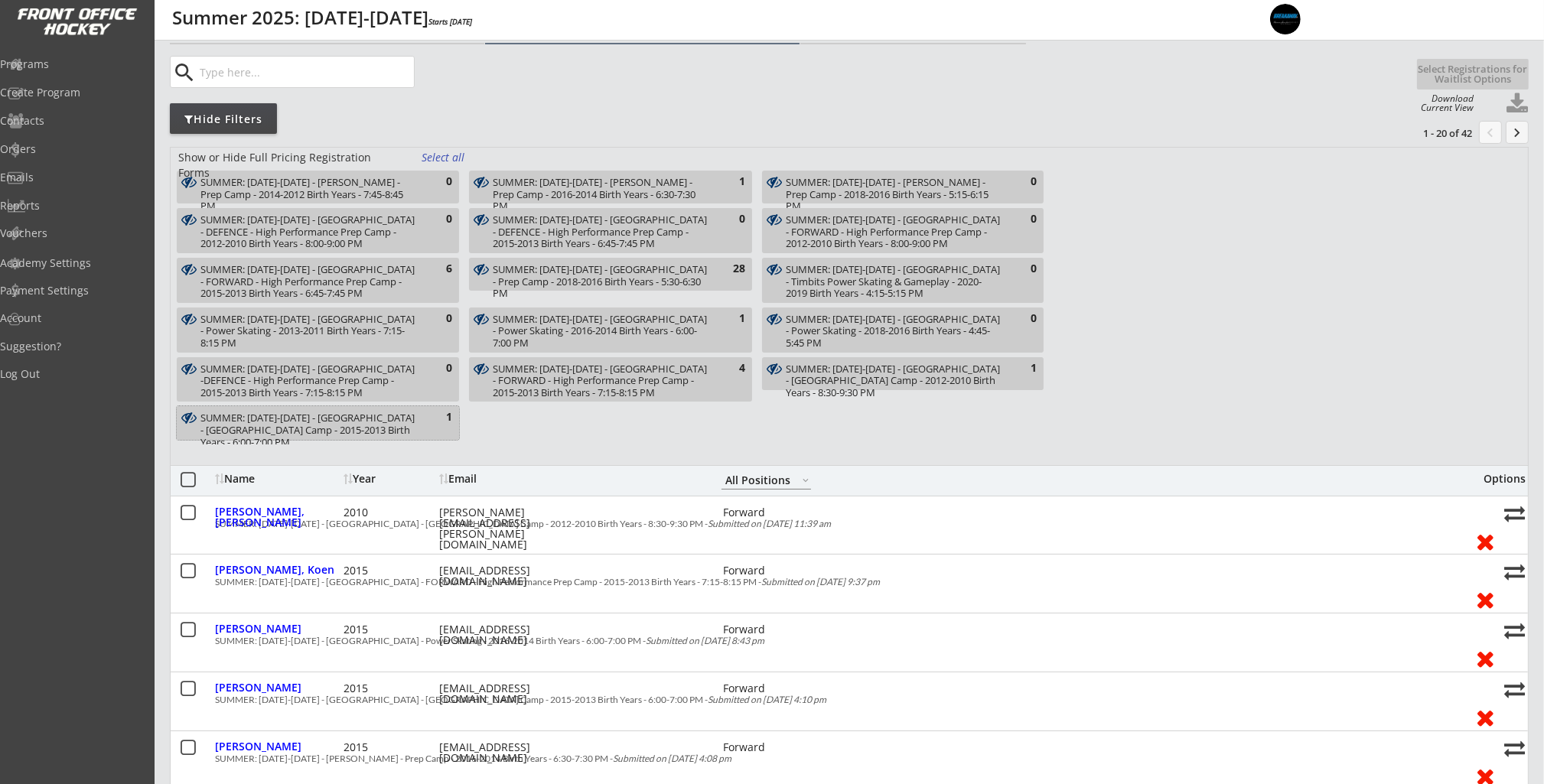
drag, startPoint x: 344, startPoint y: 424, endPoint x: 429, endPoint y: 476, distance: 99.6
click at [349, 427] on div "SUMMER: [DATE]-[DATE] - [GEOGRAPHIC_DATA] - [GEOGRAPHIC_DATA] Camp - 2015-2013 …" at bounding box center [309, 430] width 217 height 36
